Goal: Use online tool/utility: Utilize a website feature to perform a specific function

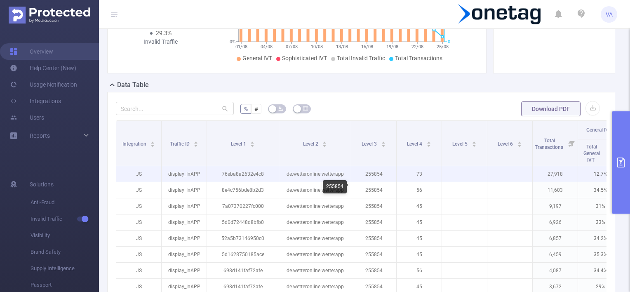
scroll to position [124, 0]
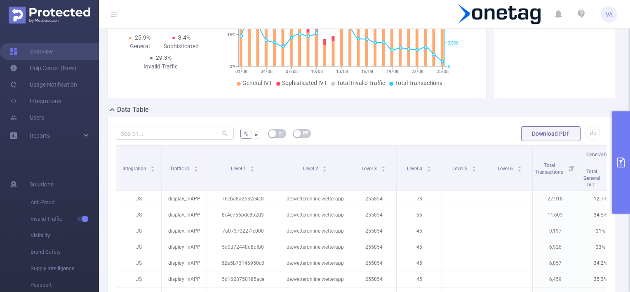
click at [618, 145] on button "primary" at bounding box center [621, 162] width 18 height 102
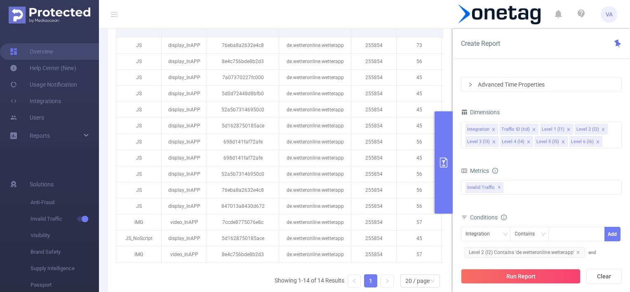
scroll to position [277, 0]
click at [493, 129] on icon "icon: close" at bounding box center [493, 129] width 3 height 3
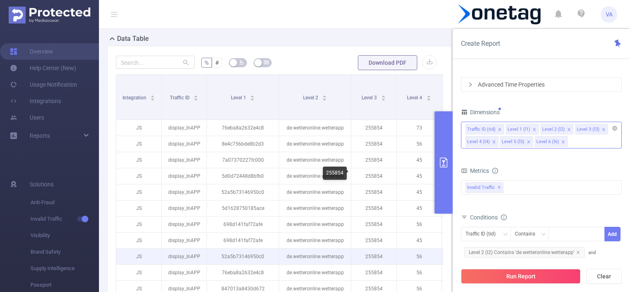
scroll to position [236, 0]
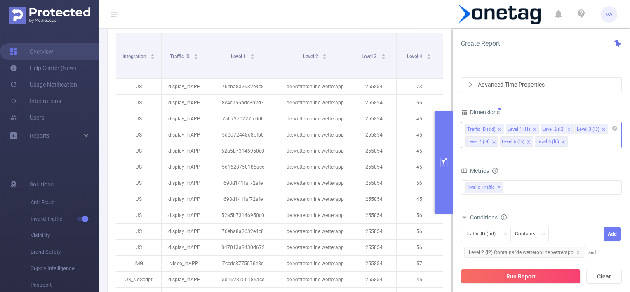
click at [499, 129] on icon "icon: close" at bounding box center [499, 129] width 3 height 3
click at [492, 129] on icon "icon: close" at bounding box center [494, 129] width 4 height 4
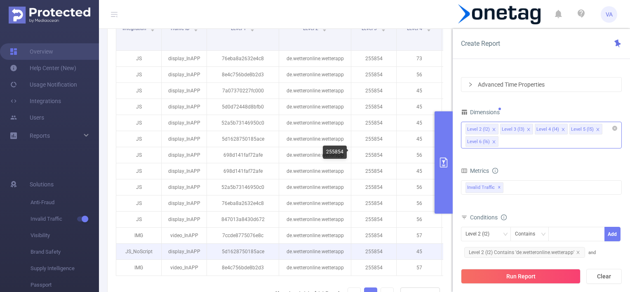
scroll to position [153, 0]
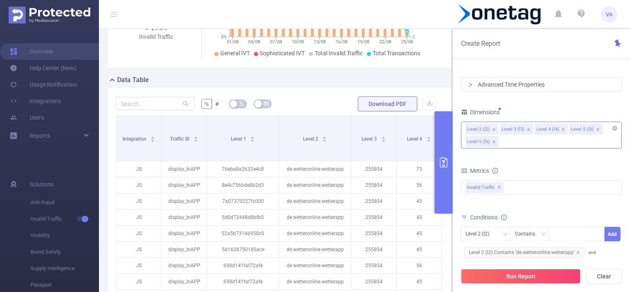
click at [562, 127] on icon "icon: close" at bounding box center [563, 129] width 4 height 4
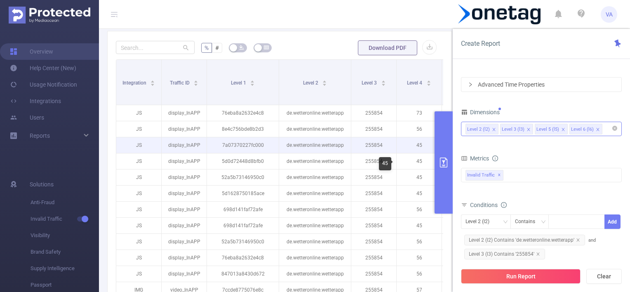
scroll to position [195, 0]
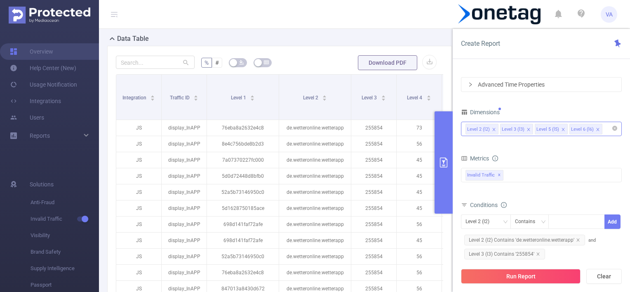
click at [527, 129] on icon "icon: close" at bounding box center [528, 129] width 3 height 3
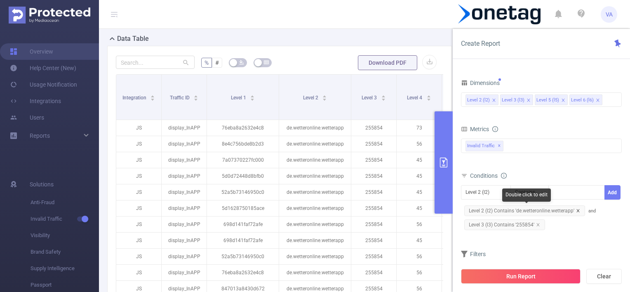
click at [578, 209] on icon "icon: close" at bounding box center [578, 210] width 3 height 3
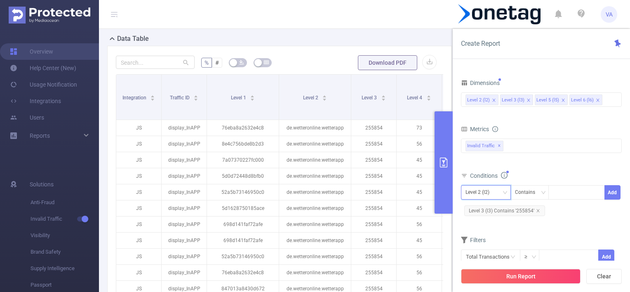
click at [490, 191] on div "Level 2 (l2)" at bounding box center [481, 193] width 30 height 14
click at [494, 191] on div "Level 2 (l2)" at bounding box center [481, 193] width 30 height 14
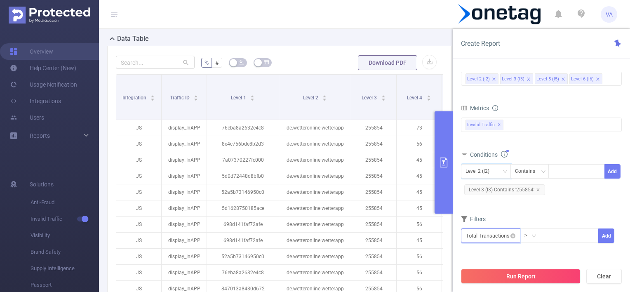
click at [503, 237] on input "text" at bounding box center [490, 235] width 59 height 14
click at [496, 251] on div "Filters Total Transactions ≥ Add" at bounding box center [541, 233] width 161 height 40
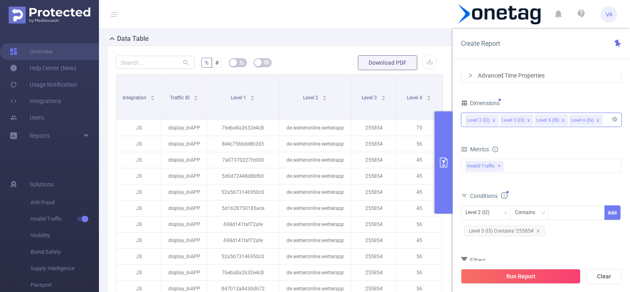
click at [604, 119] on input at bounding box center [606, 120] width 4 height 11
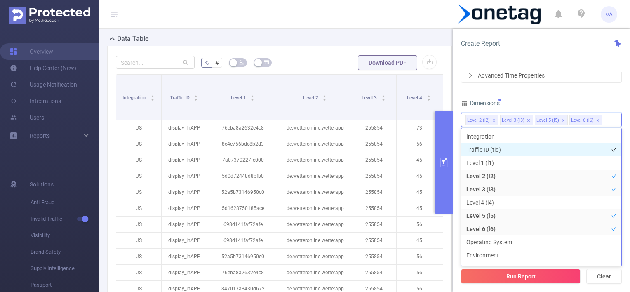
click at [490, 148] on li "Traffic ID (tid)" at bounding box center [541, 149] width 160 height 13
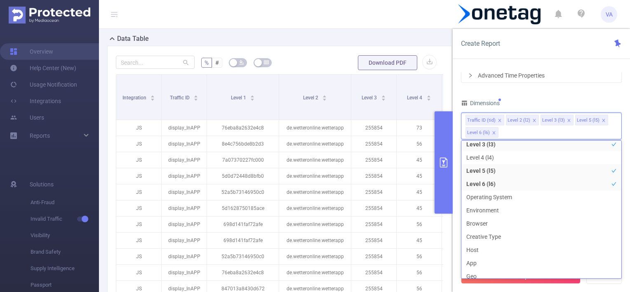
scroll to position [0, 0]
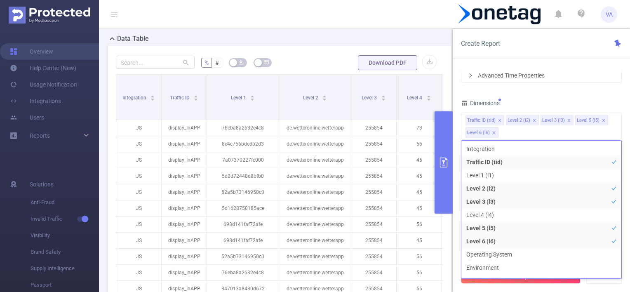
click at [540, 103] on div "Dimensions" at bounding box center [541, 104] width 161 height 14
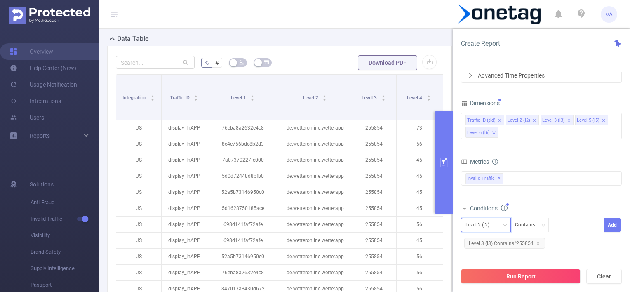
click at [500, 226] on div "Level 2 (l2)" at bounding box center [486, 225] width 41 height 14
click at [485, 152] on li "Traffic ID (tid)" at bounding box center [486, 154] width 50 height 13
click at [541, 223] on icon "icon: down" at bounding box center [543, 225] width 5 height 5
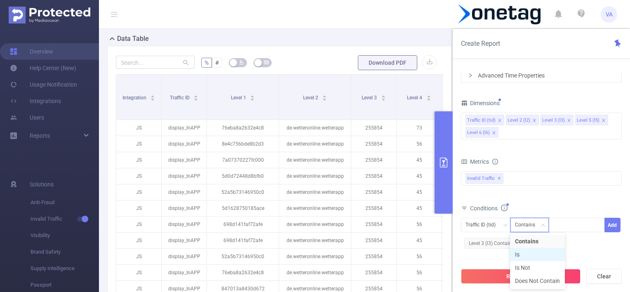
click at [523, 256] on li "Is" at bounding box center [537, 254] width 55 height 13
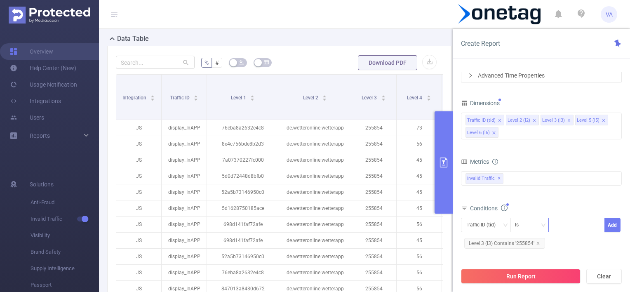
click at [566, 219] on div at bounding box center [576, 225] width 47 height 14
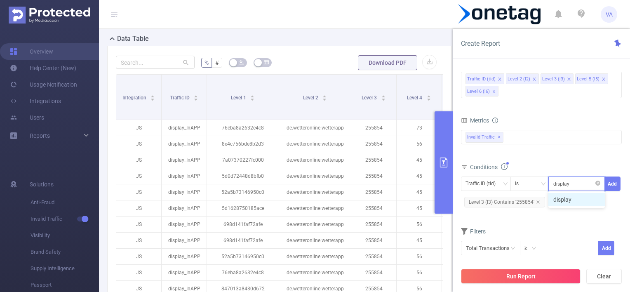
type input "display"
drag, startPoint x: 572, startPoint y: 186, endPoint x: 562, endPoint y: 186, distance: 9.9
click at [562, 186] on div "display" at bounding box center [576, 184] width 47 height 14
click at [579, 182] on li "display" at bounding box center [567, 184] width 29 height 11
click at [578, 182] on icon "icon: close" at bounding box center [578, 184] width 4 height 4
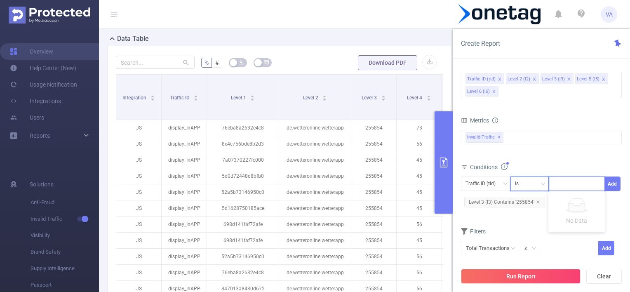
click at [530, 185] on div "Is" at bounding box center [530, 184] width 30 height 14
click at [529, 199] on li "Contains" at bounding box center [537, 199] width 55 height 13
click at [569, 183] on div at bounding box center [576, 184] width 47 height 14
type input "InAPP"
click at [588, 200] on li "InAPP" at bounding box center [576, 199] width 56 height 13
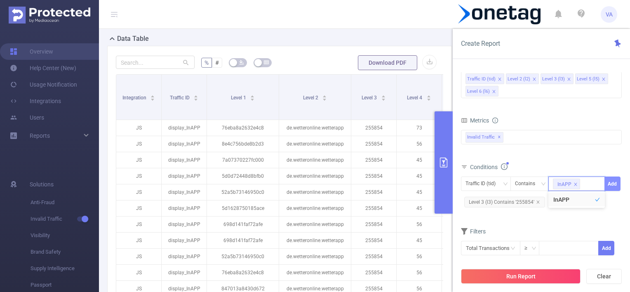
click at [614, 183] on button "Add" at bounding box center [613, 184] width 16 height 14
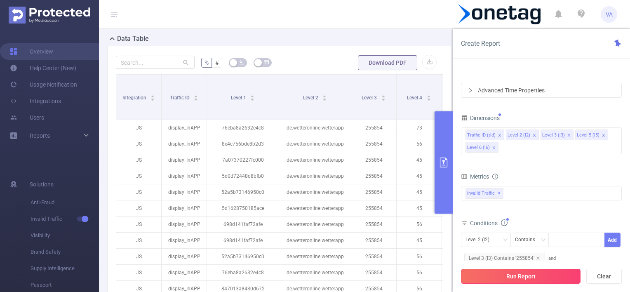
click at [523, 277] on button "Run Report" at bounding box center [521, 276] width 120 height 15
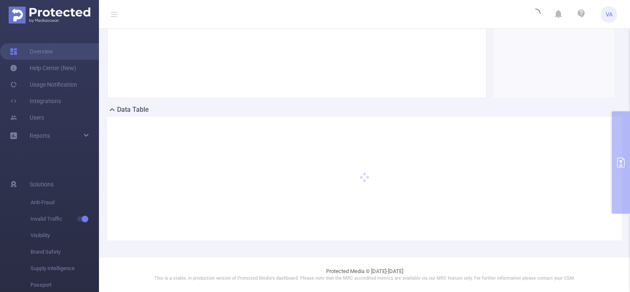
scroll to position [123, 0]
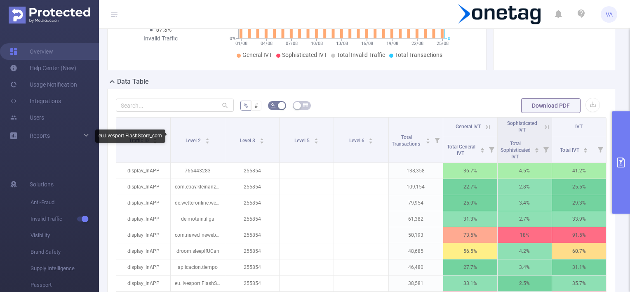
scroll to position [89, 0]
